Goal: Navigation & Orientation: Find specific page/section

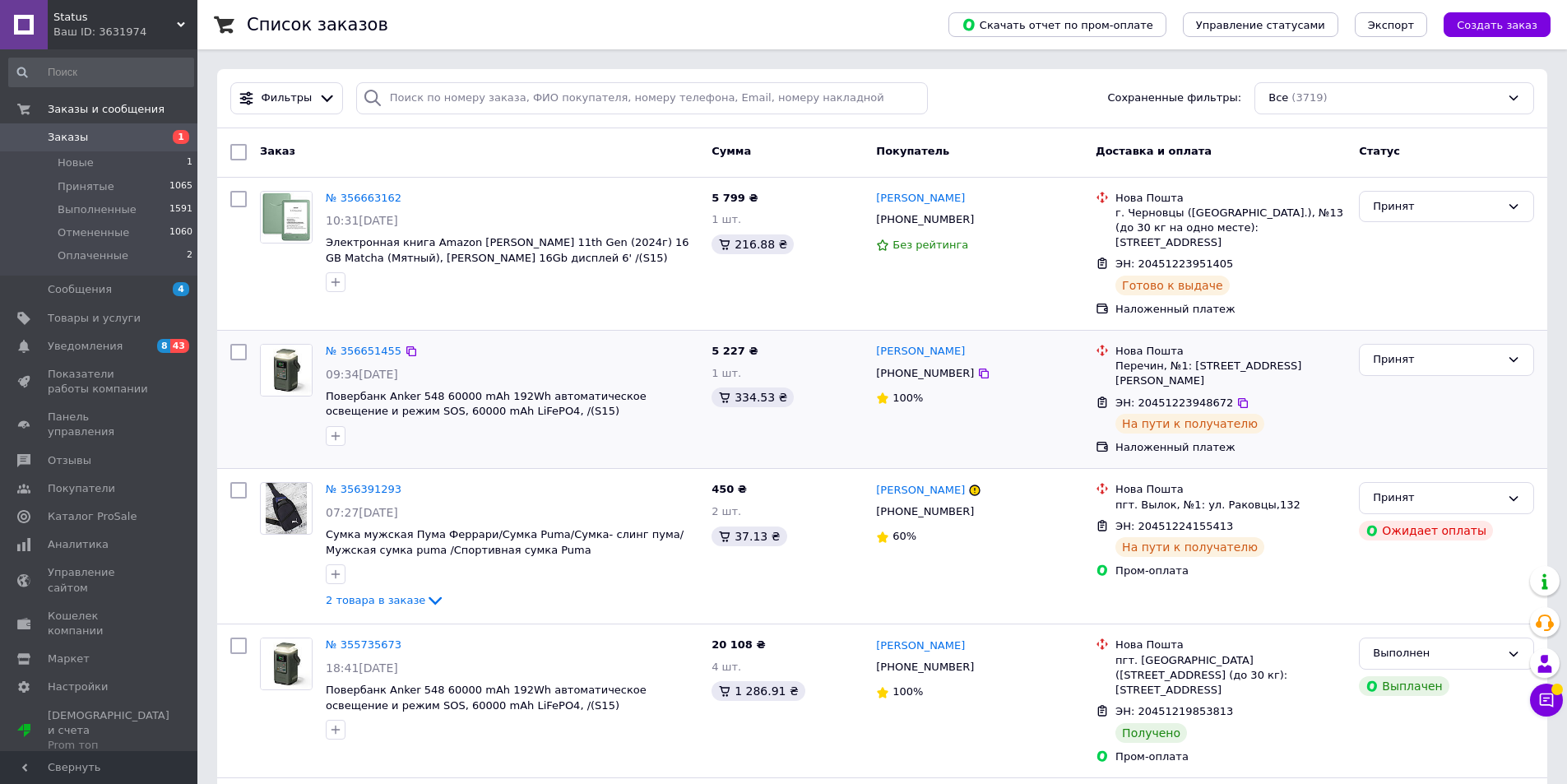
scroll to position [82, 0]
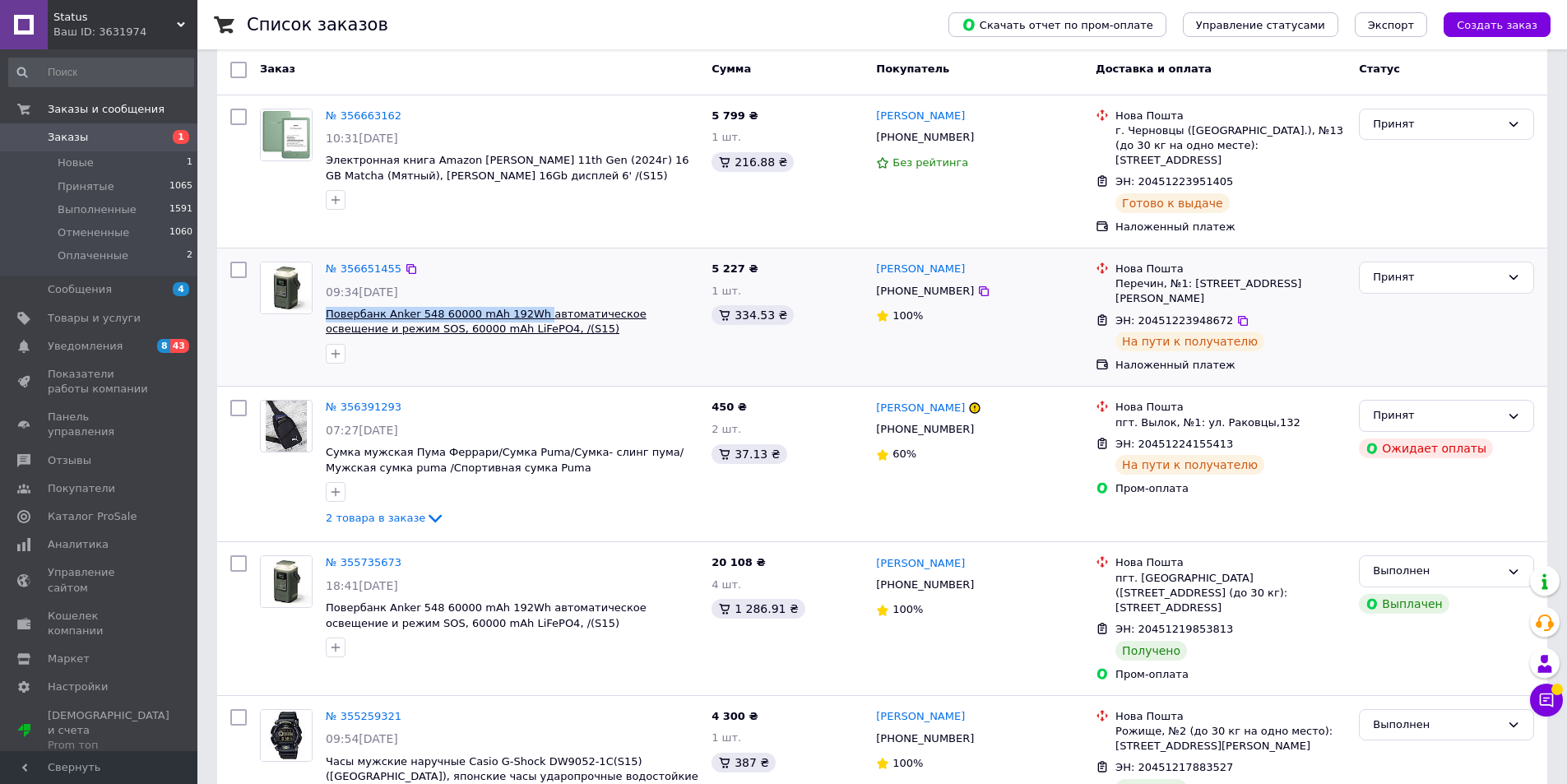
drag, startPoint x: 321, startPoint y: 295, endPoint x: 529, endPoint y: 296, distance: 208.0
click at [529, 296] on div "№ 356651455 09:34[DATE] Повербанк Anker 548 60000 mAh 192Wh автоматическое осве…" at bounding box center [511, 312] width 386 height 115
copy span "Повербанк Anker 548 60000 mAh 192Wh"
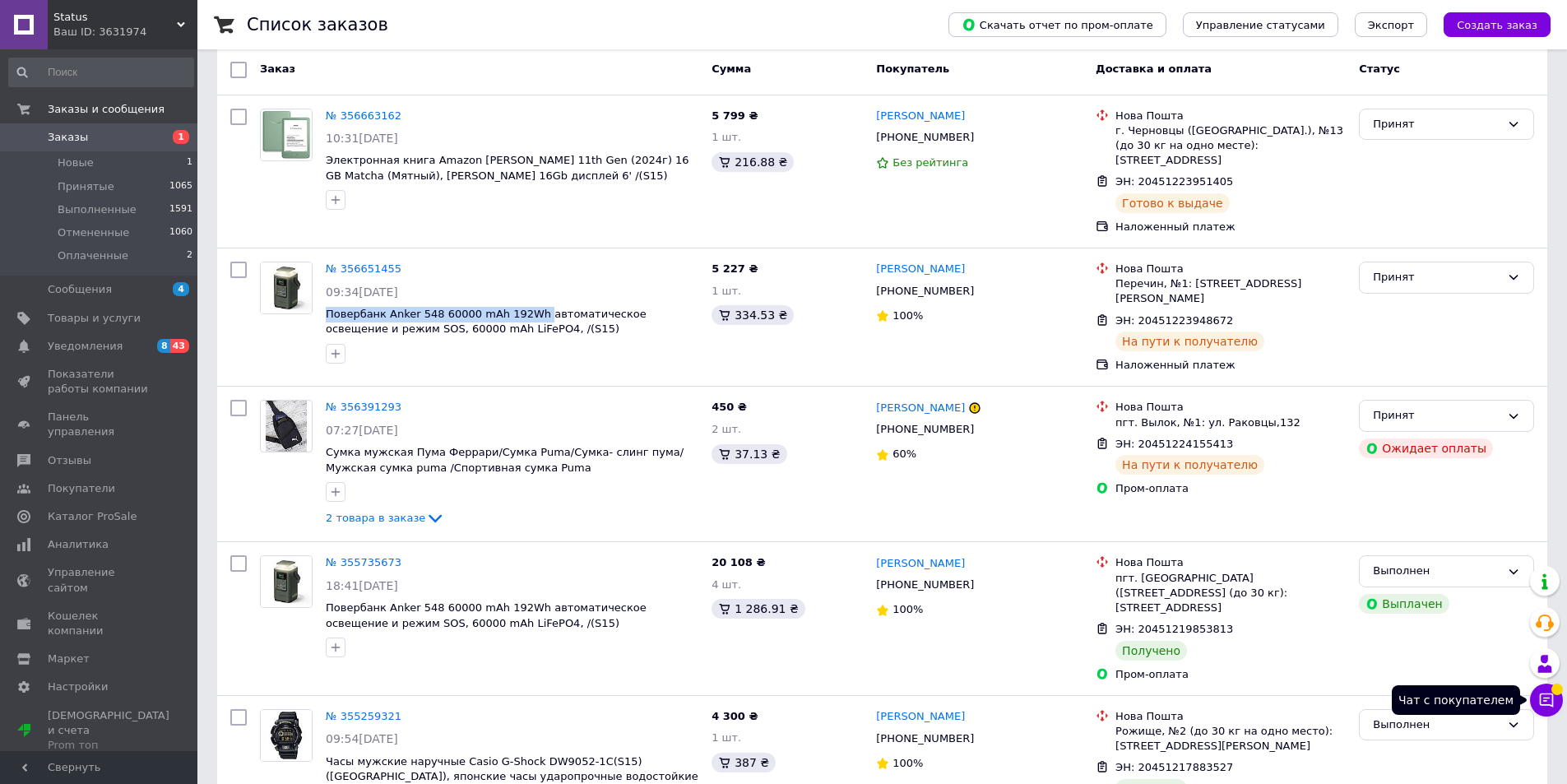
click at [1540, 703] on icon at bounding box center [1546, 700] width 14 height 14
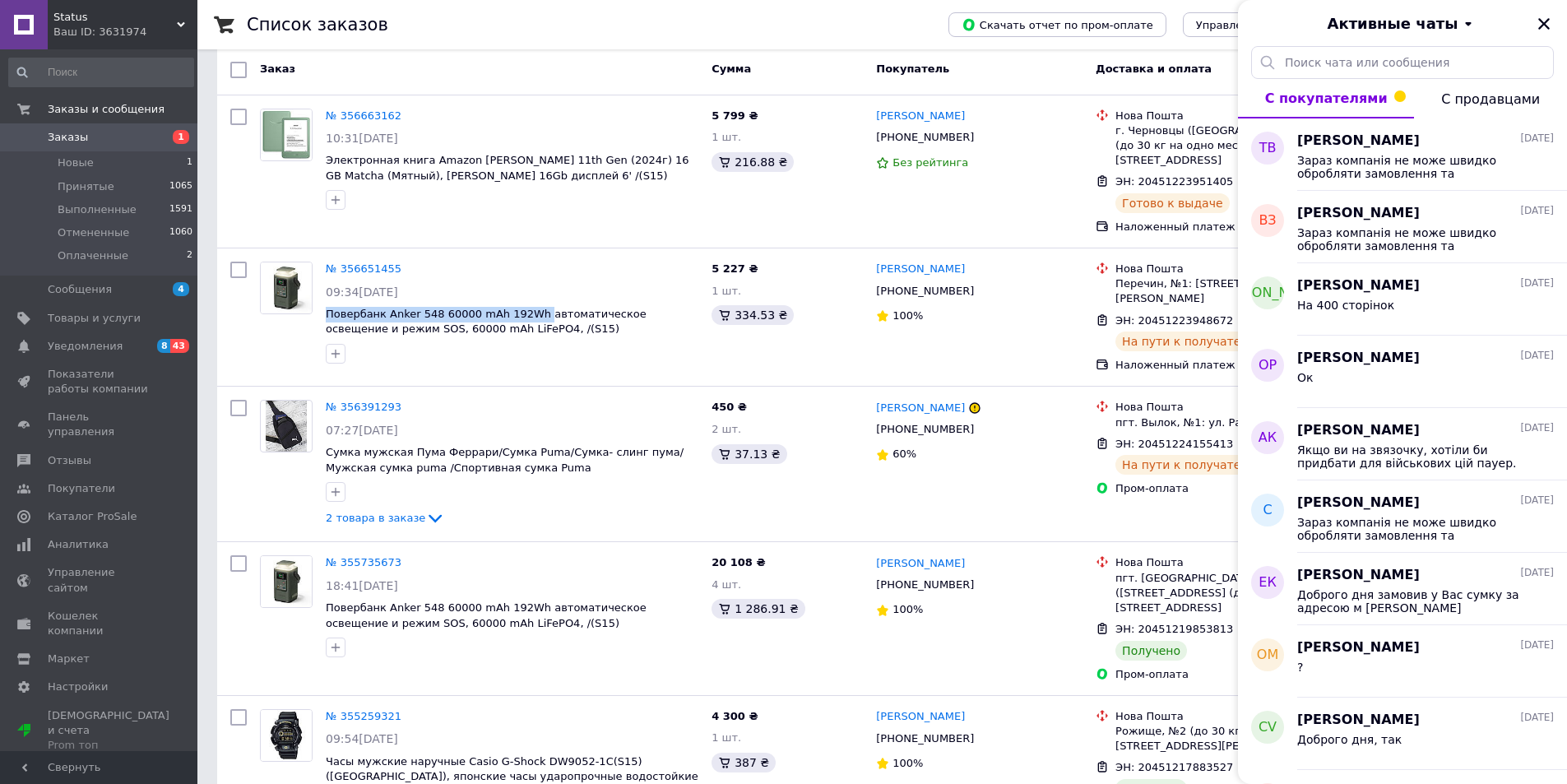
click at [177, 23] on use at bounding box center [181, 25] width 8 height 5
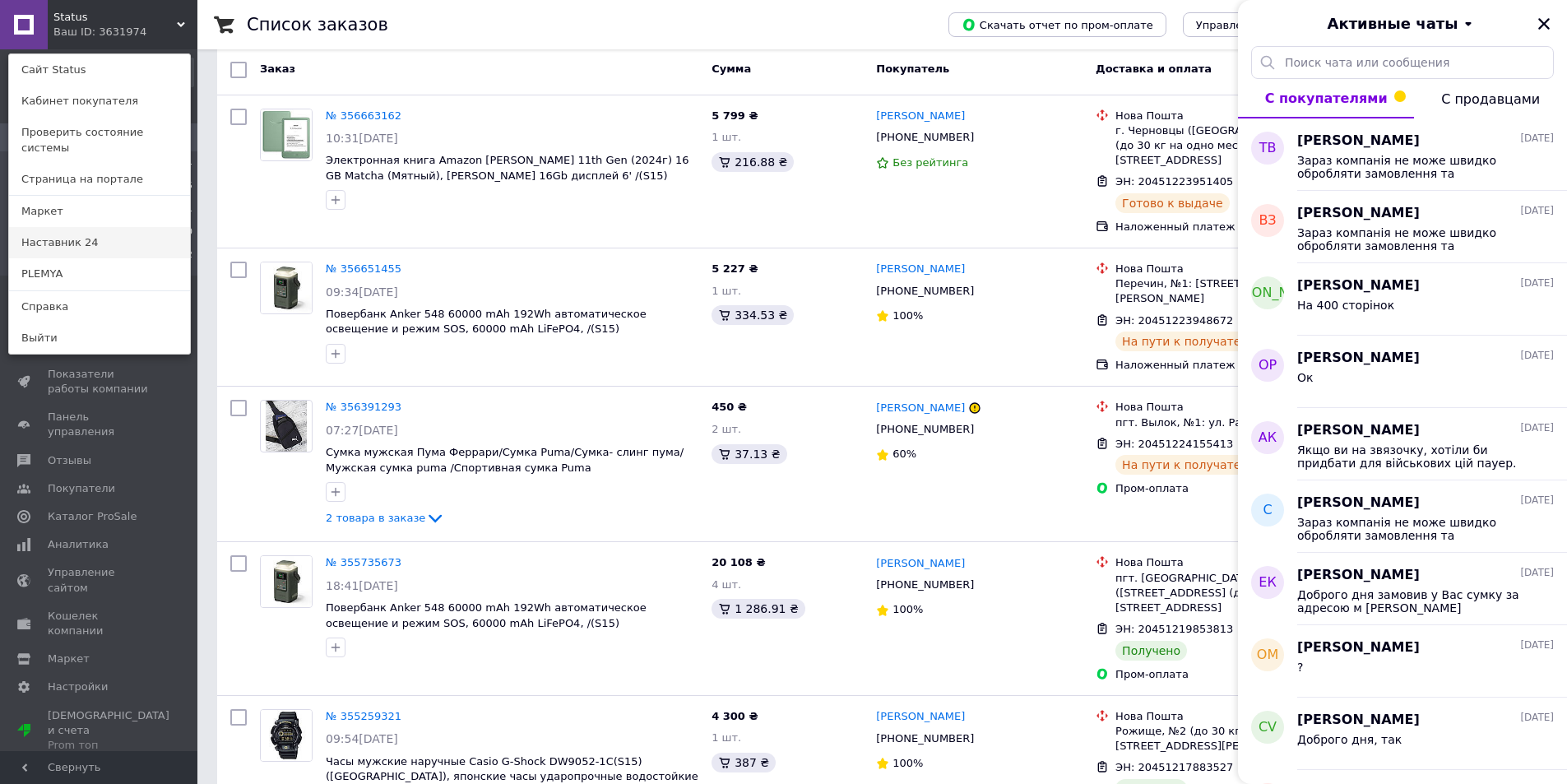
click at [107, 227] on link "Наставник 24" at bounding box center [99, 243] width 181 height 32
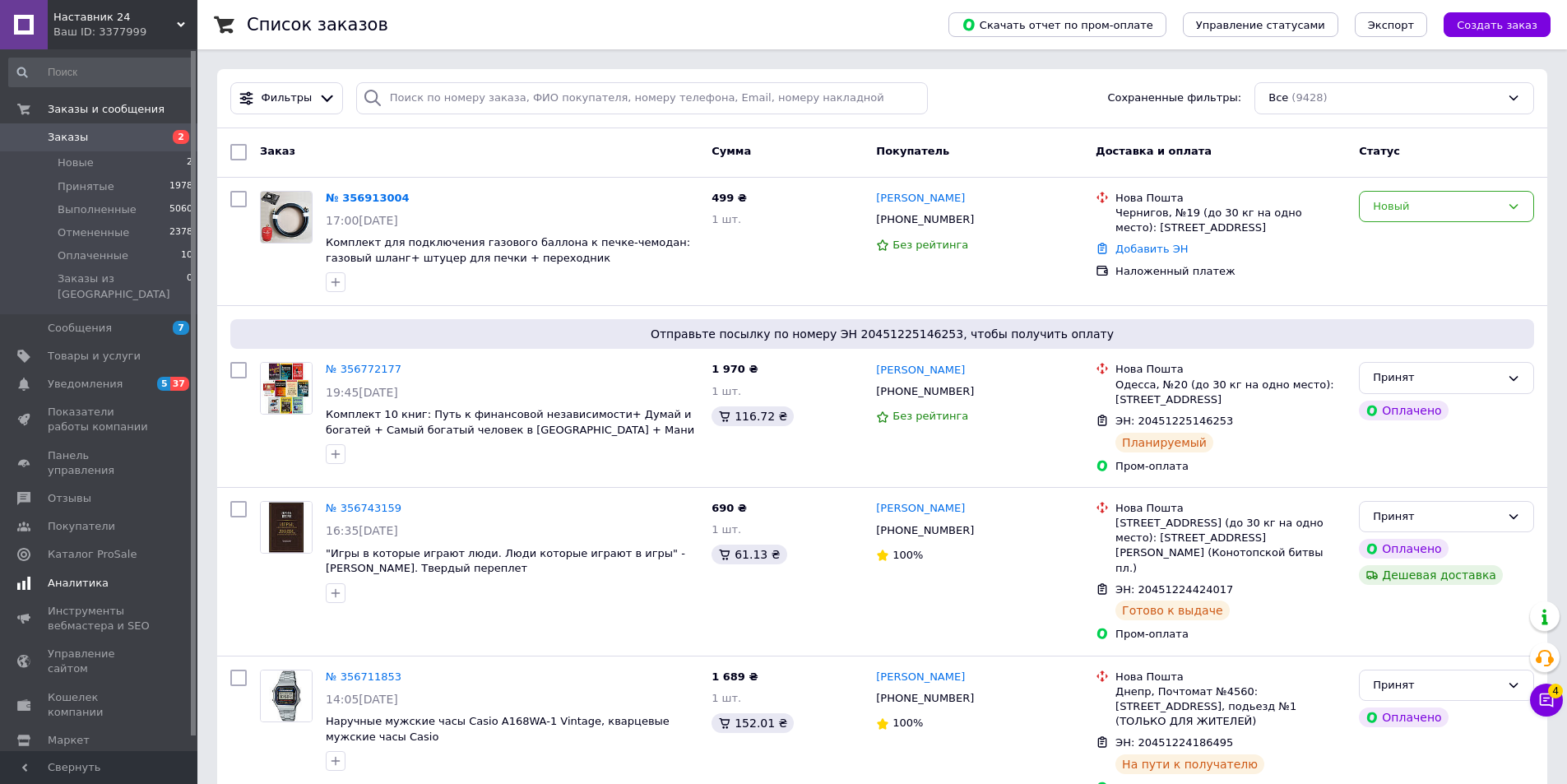
drag, startPoint x: 86, startPoint y: 362, endPoint x: 103, endPoint y: 351, distance: 20.2
click at [87, 376] on span "Уведомления" at bounding box center [85, 384] width 75 height 15
